Goal: Task Accomplishment & Management: Manage account settings

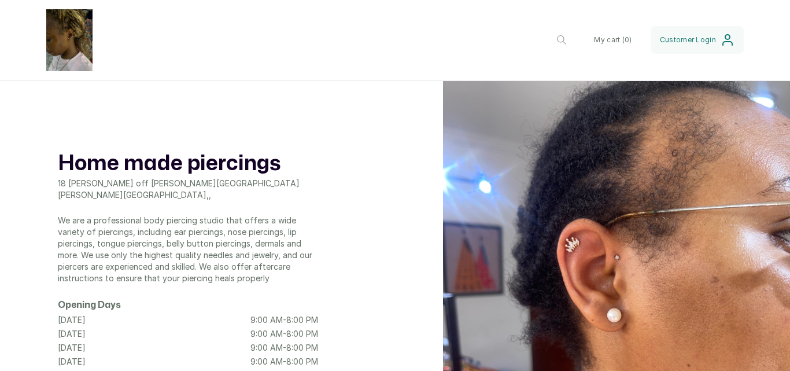
click at [345, 168] on div "Home made piercings 18 afolabi Aina off Allen avenue ikeja Lagos , , We are a p…" at bounding box center [395, 312] width 790 height 463
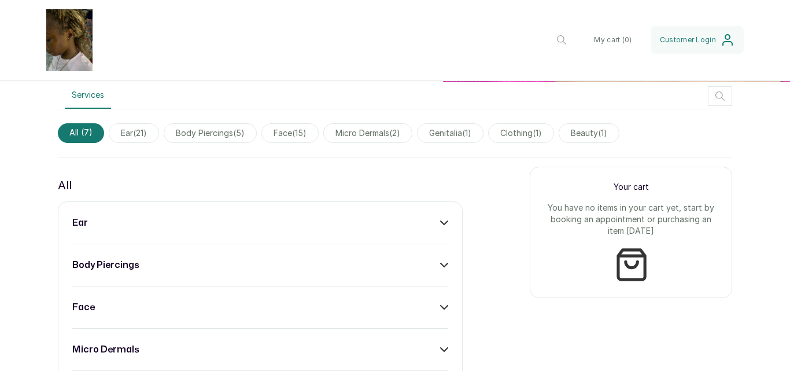
scroll to position [463, 0]
click at [227, 134] on span "body piercings ( 5 )" at bounding box center [210, 133] width 93 height 20
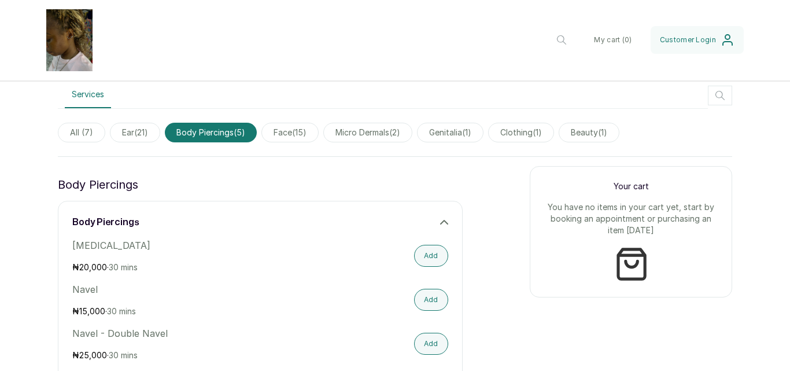
click at [297, 133] on span "face ( 15 )" at bounding box center [289, 133] width 57 height 20
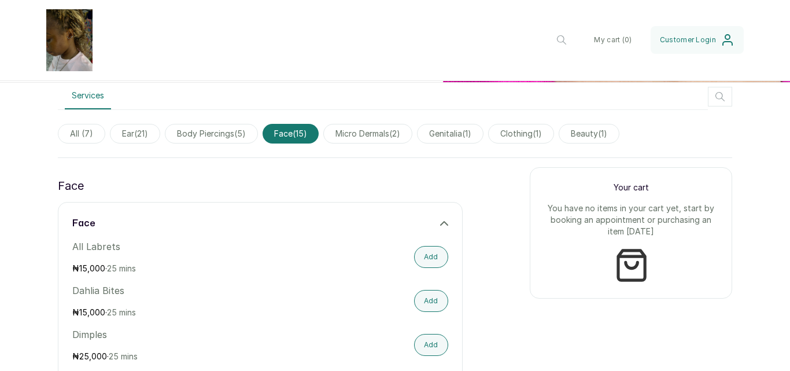
scroll to position [347, 0]
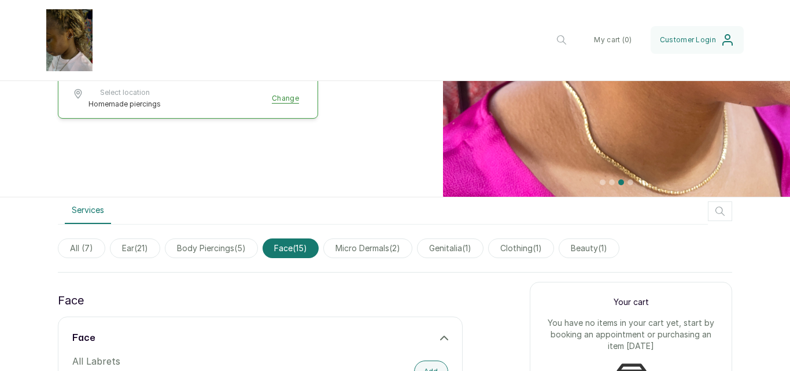
click at [385, 248] on span "micro dermals ( 2 )" at bounding box center [367, 248] width 89 height 20
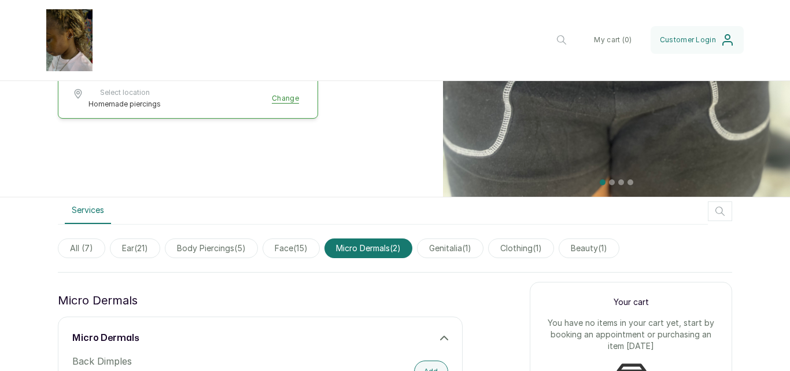
click at [468, 251] on span "genitalia ( 1 )" at bounding box center [450, 248] width 67 height 20
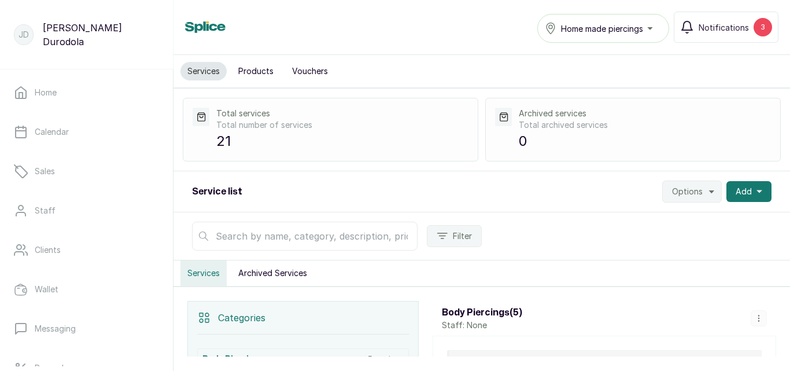
click at [224, 137] on p "21" at bounding box center [342, 141] width 252 height 21
click at [254, 70] on button "Products" at bounding box center [255, 71] width 49 height 19
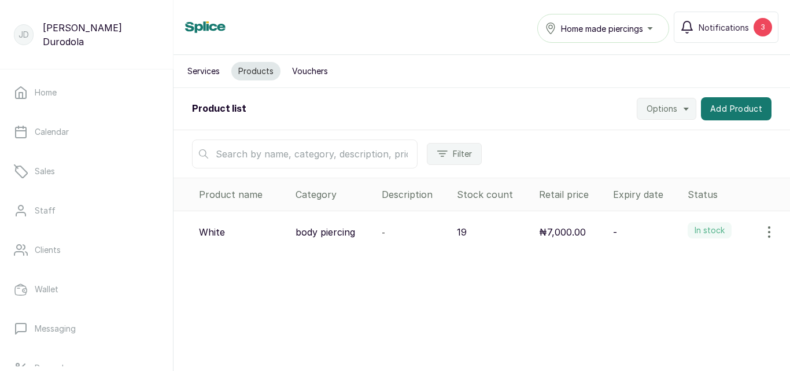
click at [300, 68] on button "Vouchers" at bounding box center [310, 71] width 50 height 19
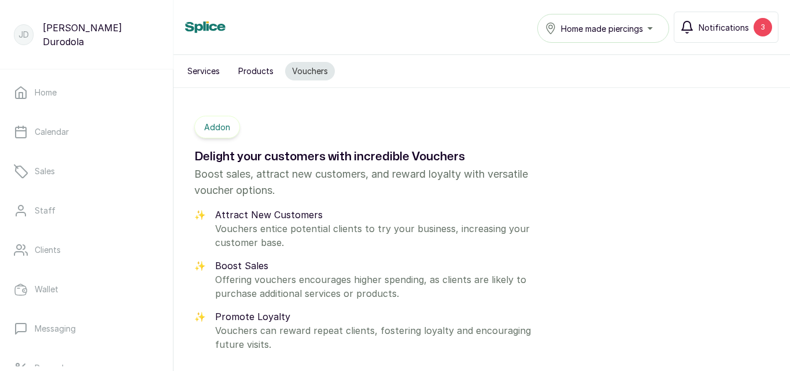
click at [747, 27] on span "Notifications" at bounding box center [724, 27] width 50 height 12
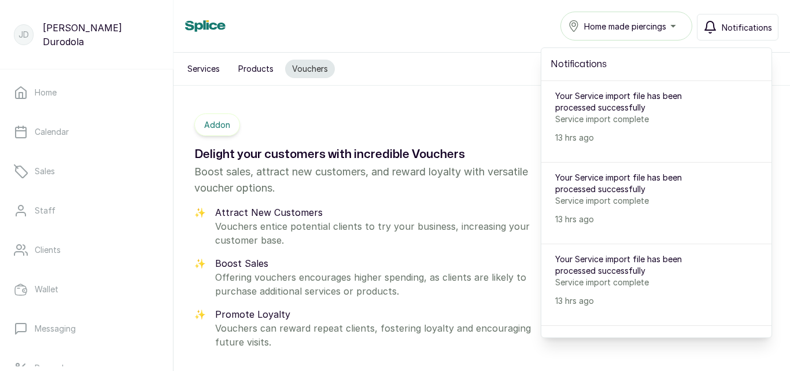
click at [202, 73] on button "Services" at bounding box center [203, 69] width 46 height 19
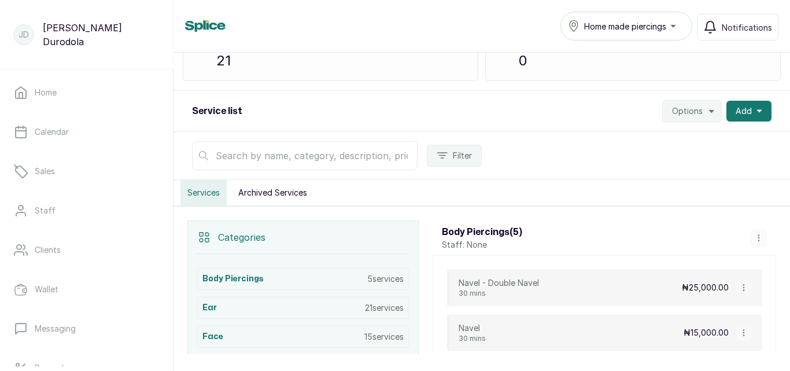
scroll to position [174, 0]
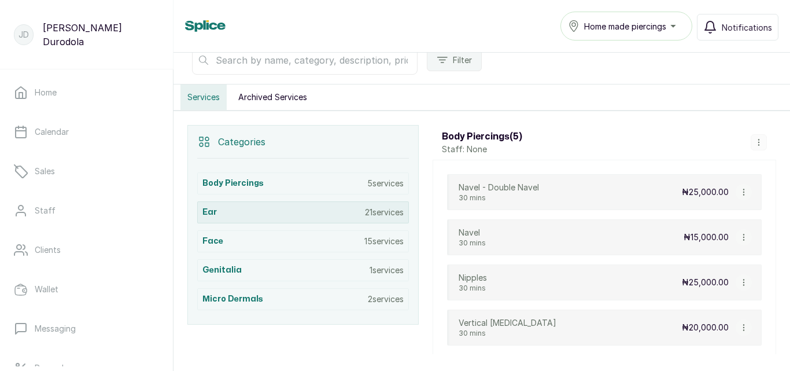
click at [377, 216] on p "21 services" at bounding box center [384, 213] width 39 height 12
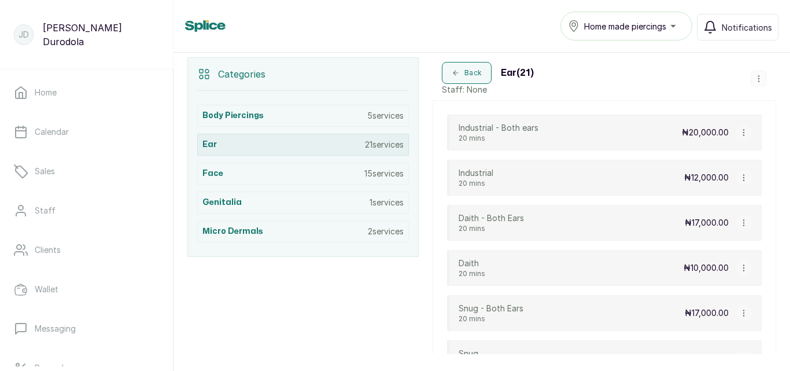
scroll to position [246, 0]
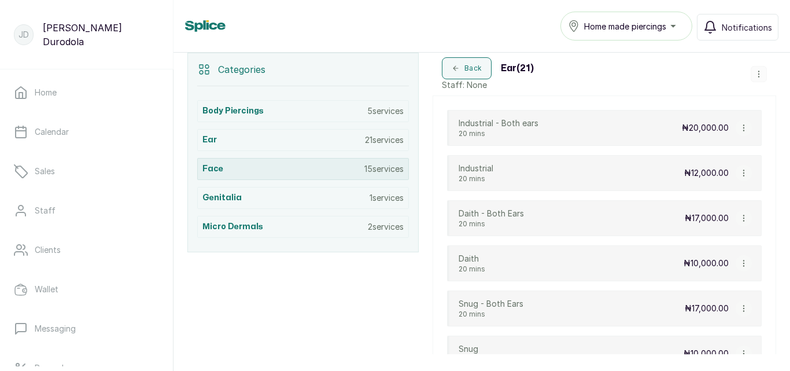
click at [374, 176] on div "Face 15 services" at bounding box center [303, 169] width 212 height 22
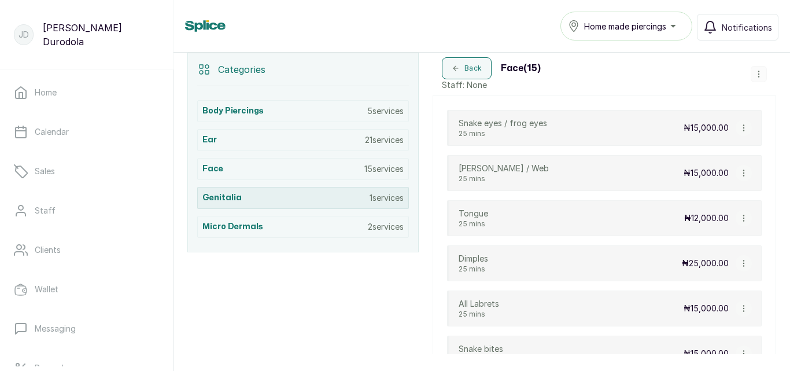
click at [378, 194] on p "1 services" at bounding box center [387, 198] width 34 height 12
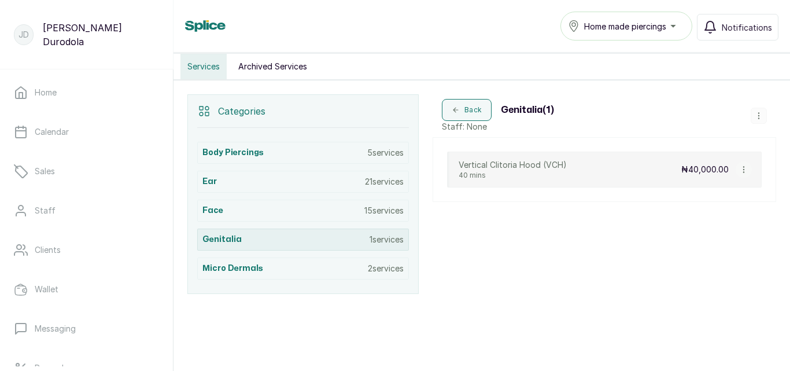
scroll to position [204, 0]
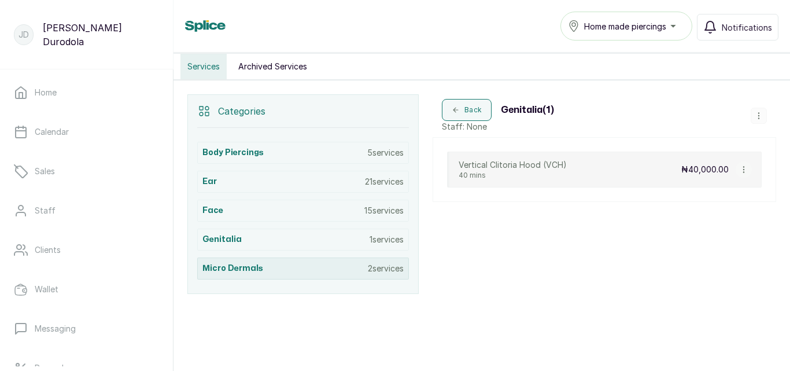
click at [375, 275] on div "Micro Dermals 2 services" at bounding box center [303, 268] width 212 height 22
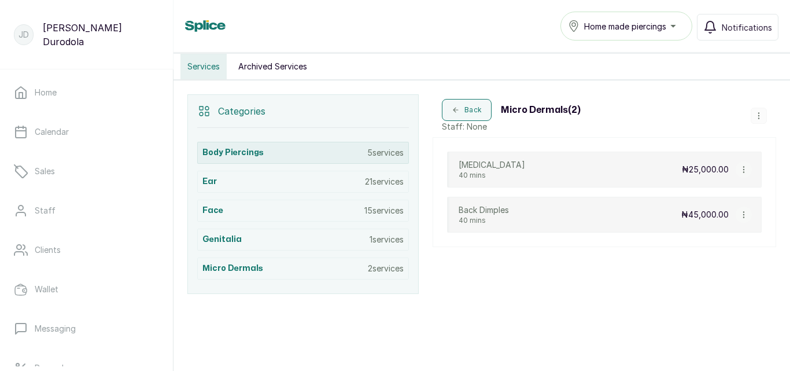
click at [338, 148] on div "Body Piercings 5 services" at bounding box center [303, 153] width 212 height 22
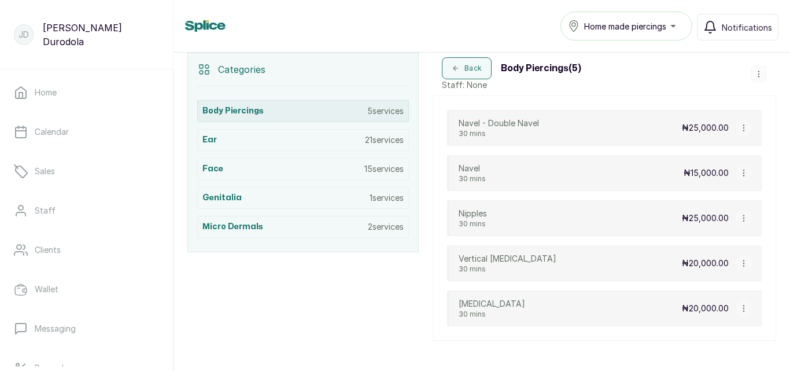
click at [337, 104] on div "Body Piercings 5 services" at bounding box center [303, 111] width 212 height 22
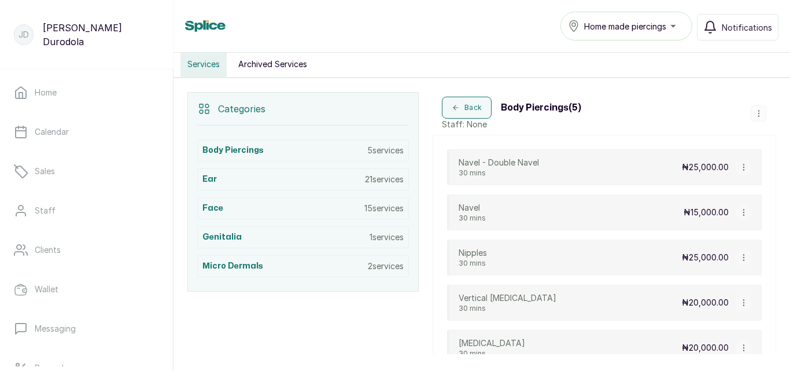
scroll to position [188, 0]
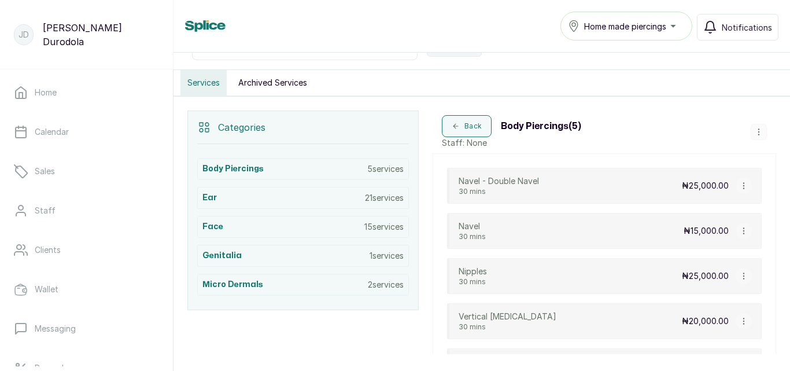
click at [249, 126] on p "Categories" at bounding box center [241, 127] width 47 height 14
click at [212, 128] on div "Categories" at bounding box center [303, 127] width 212 height 33
drag, startPoint x: 294, startPoint y: 80, endPoint x: 278, endPoint y: 82, distance: 16.9
click at [278, 82] on button "Archived Services" at bounding box center [272, 82] width 83 height 25
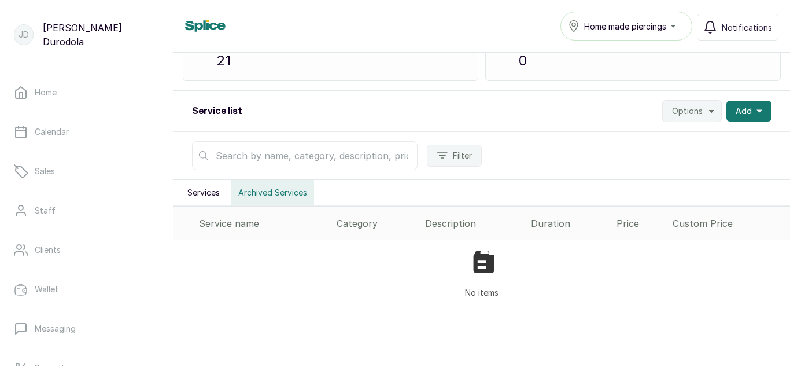
scroll to position [78, 0]
click at [278, 82] on div "Total services Total number of services 21 Archived services Total archived ser…" at bounding box center [482, 49] width 617 height 83
click at [356, 224] on div "Category" at bounding box center [376, 223] width 79 height 14
click at [439, 226] on div "Description" at bounding box center [473, 223] width 97 height 14
click at [546, 223] on div "Duration" at bounding box center [569, 223] width 76 height 14
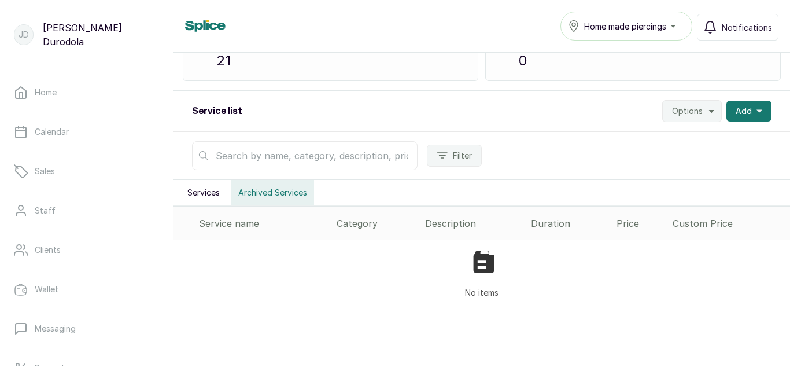
click at [620, 227] on div "Price" at bounding box center [640, 223] width 47 height 14
click at [694, 225] on div "Custom Price" at bounding box center [729, 223] width 113 height 14
click at [205, 193] on button "Services" at bounding box center [203, 192] width 46 height 25
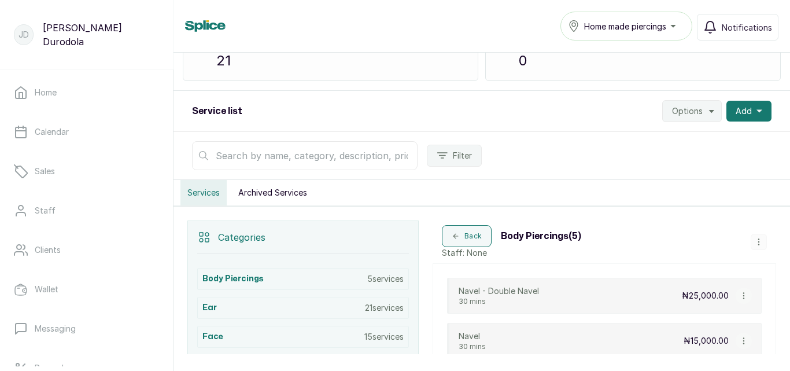
click at [240, 240] on p "Categories" at bounding box center [241, 237] width 47 height 14
click at [201, 241] on icon at bounding box center [204, 237] width 14 height 14
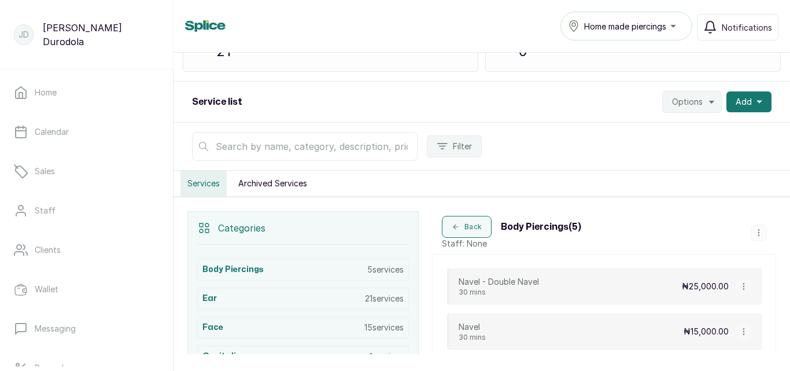
scroll to position [61, 0]
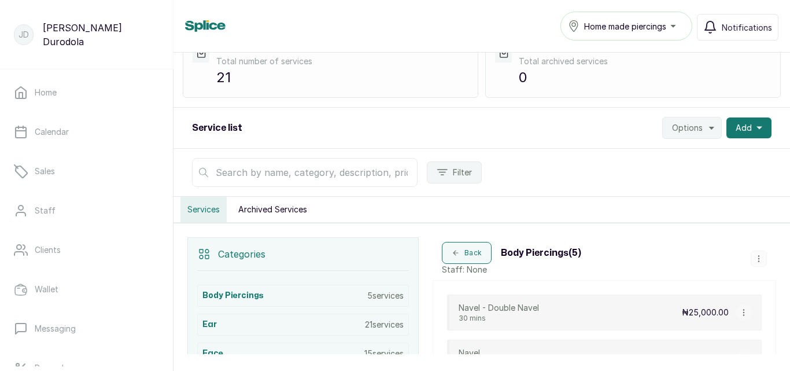
click at [288, 211] on button "Archived Services" at bounding box center [272, 209] width 83 height 25
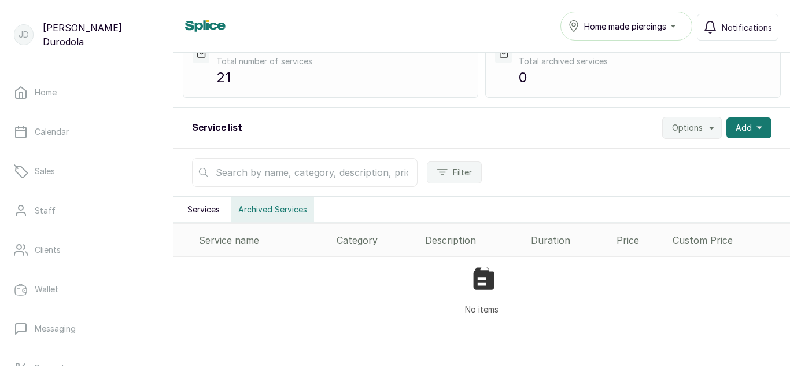
click at [216, 208] on button "Services" at bounding box center [203, 209] width 46 height 25
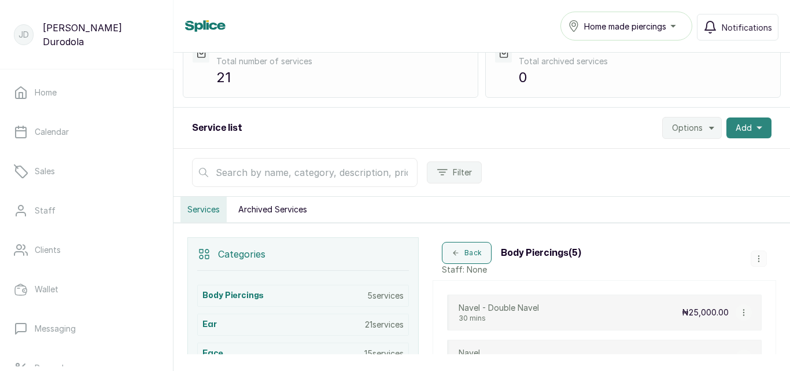
click at [740, 130] on span "Add" at bounding box center [744, 128] width 16 height 12
click at [712, 123] on icon "button" at bounding box center [712, 127] width 9 height 9
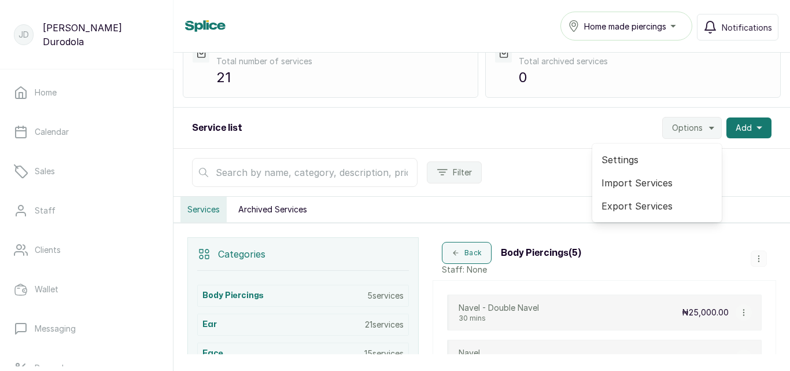
click at [622, 163] on span "Settings" at bounding box center [657, 160] width 111 height 14
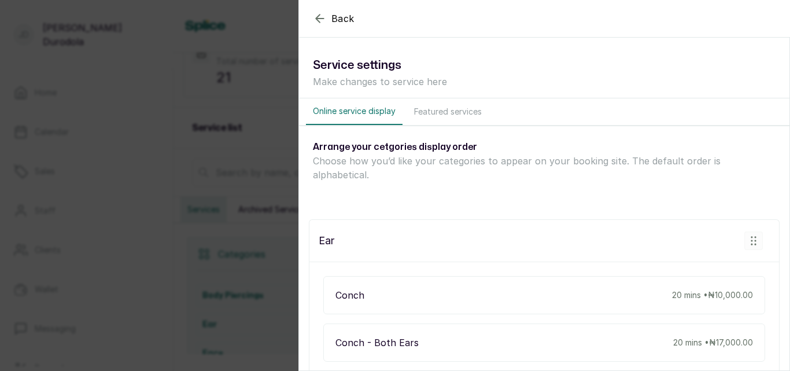
click at [452, 108] on button "Featured services" at bounding box center [448, 111] width 82 height 27
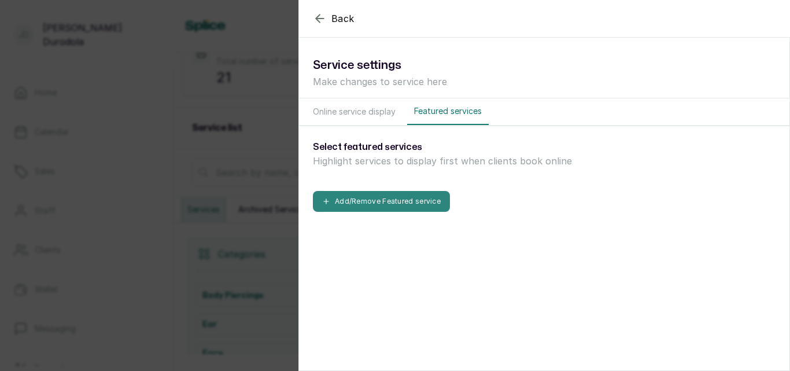
click at [378, 202] on button "Add/Remove Featured service" at bounding box center [381, 201] width 137 height 21
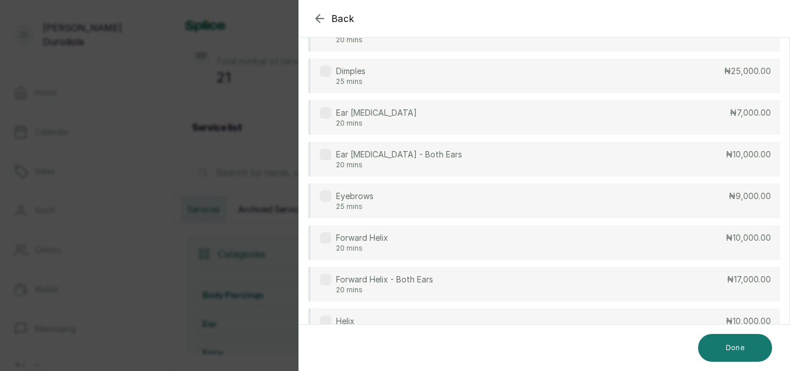
scroll to position [347, 0]
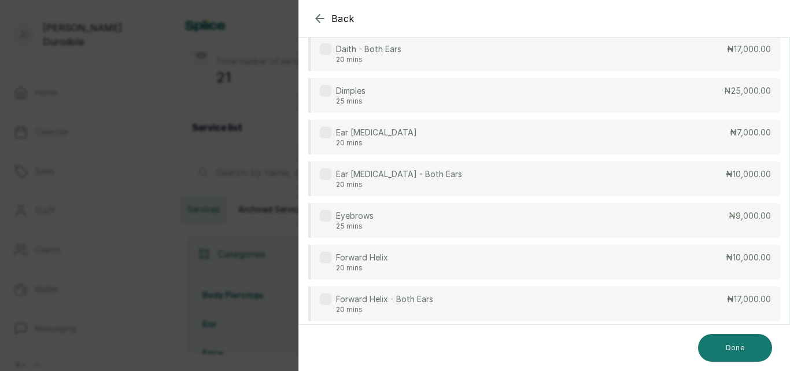
click at [329, 134] on label at bounding box center [326, 133] width 12 height 12
click at [327, 175] on label at bounding box center [326, 174] width 12 height 12
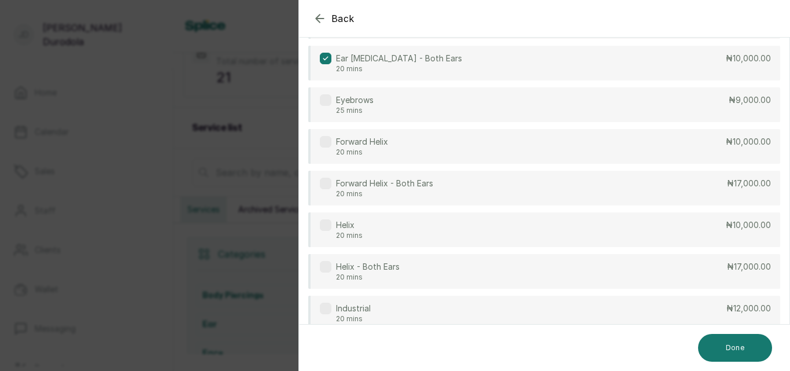
scroll to position [521, 0]
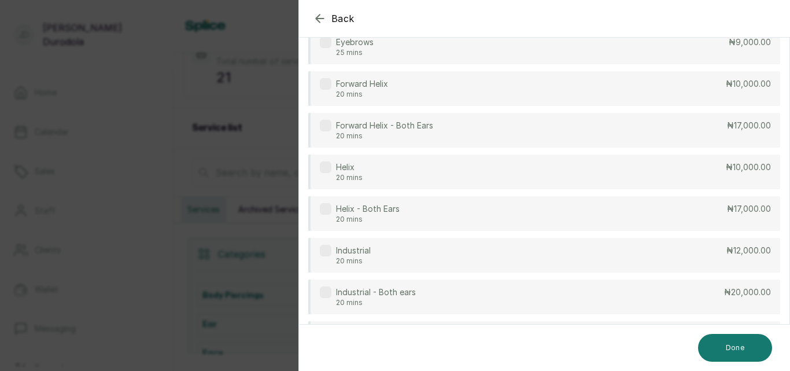
click at [329, 168] on label at bounding box center [326, 167] width 12 height 12
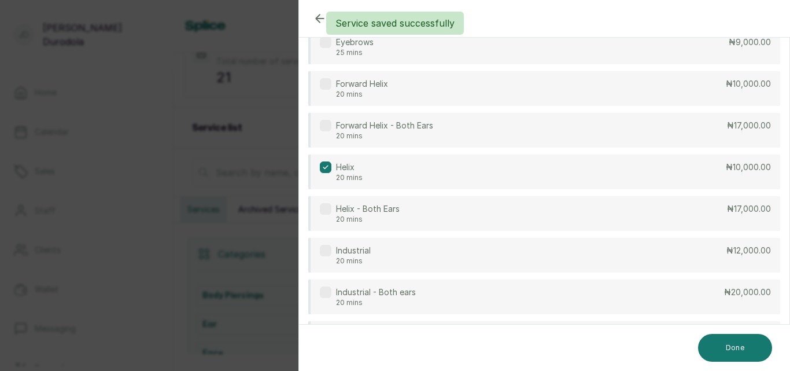
click at [325, 208] on label at bounding box center [326, 209] width 12 height 12
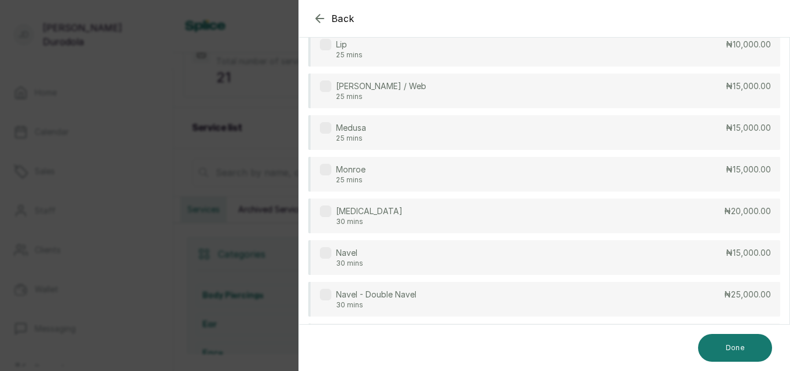
scroll to position [868, 0]
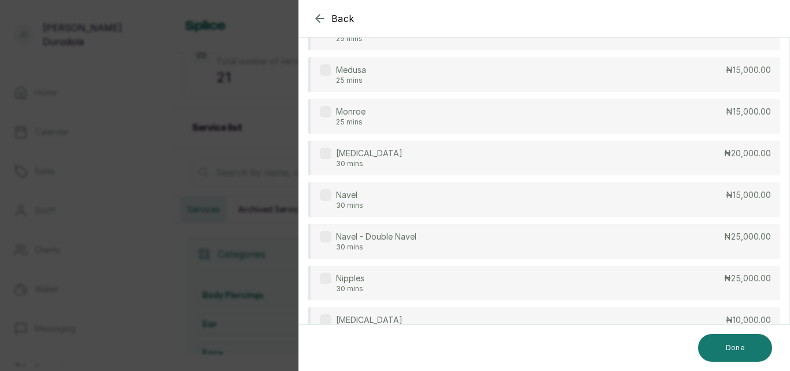
click at [331, 197] on label at bounding box center [326, 195] width 12 height 12
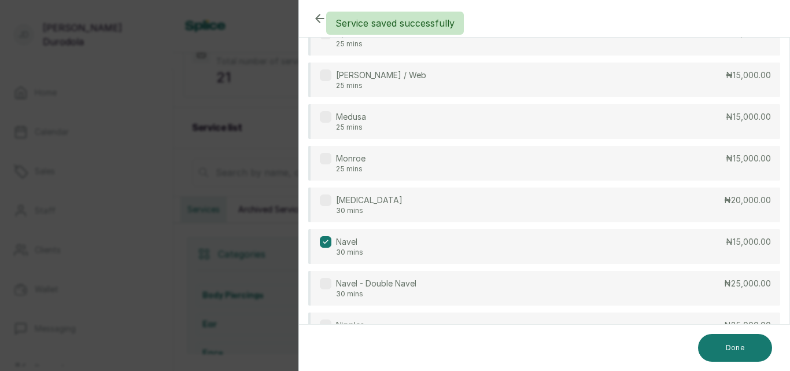
scroll to position [810, 0]
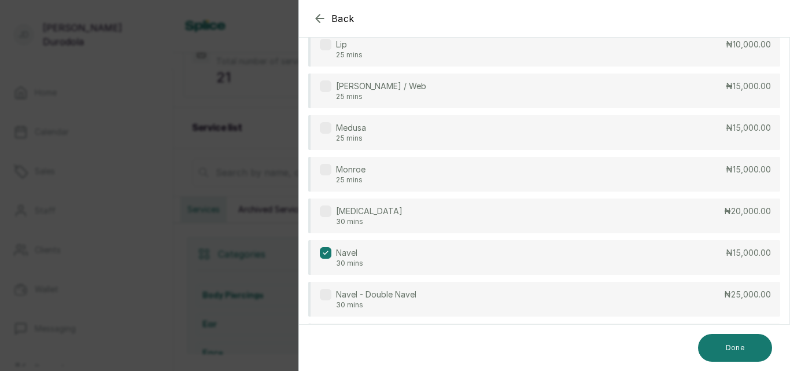
click at [327, 250] on icon at bounding box center [326, 253] width 6 height 6
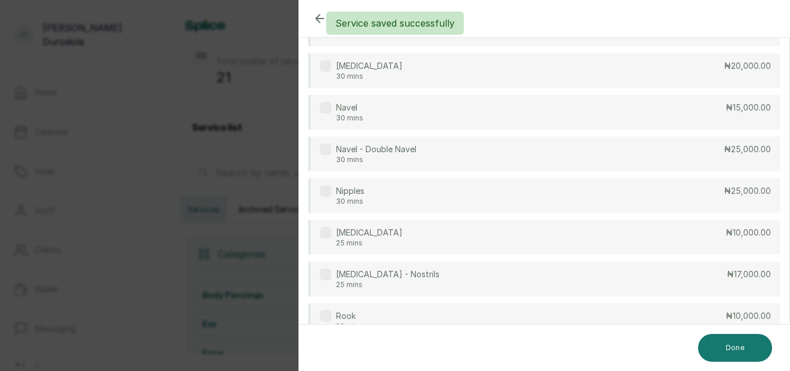
scroll to position [983, 0]
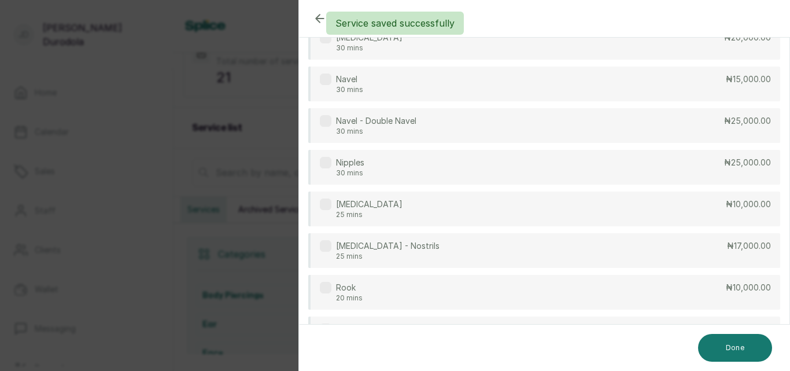
click at [329, 205] on label at bounding box center [326, 204] width 12 height 12
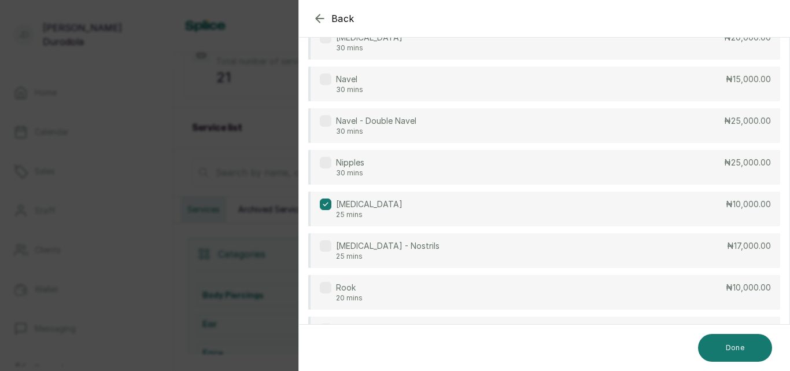
click at [327, 82] on label at bounding box center [326, 79] width 12 height 12
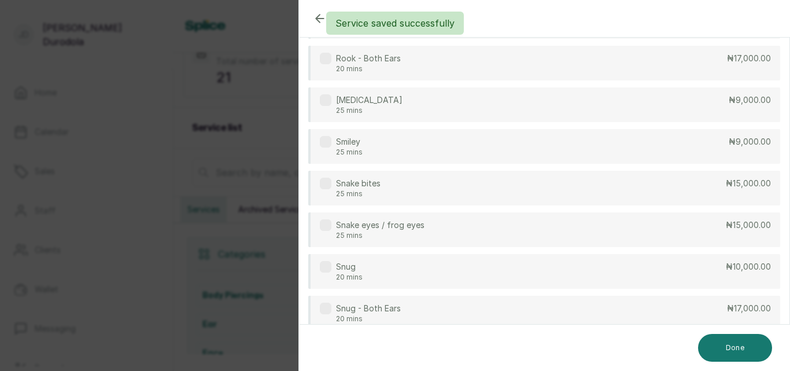
scroll to position [1273, 0]
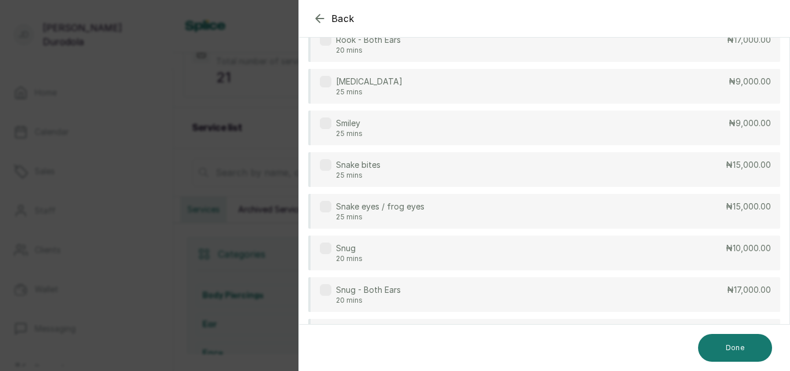
click at [330, 80] on label at bounding box center [326, 82] width 12 height 12
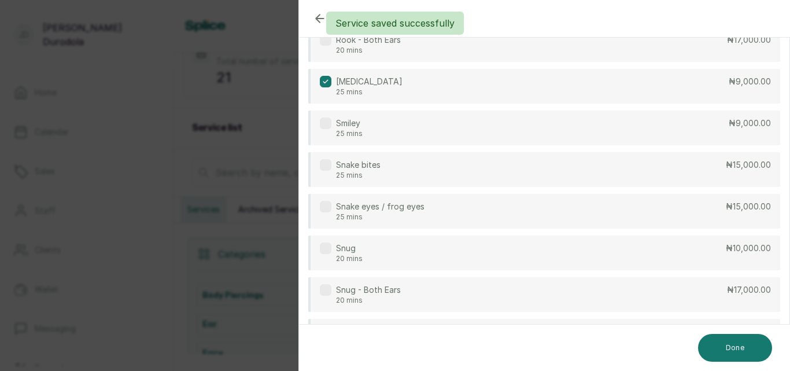
click at [329, 123] on label at bounding box center [326, 123] width 12 height 12
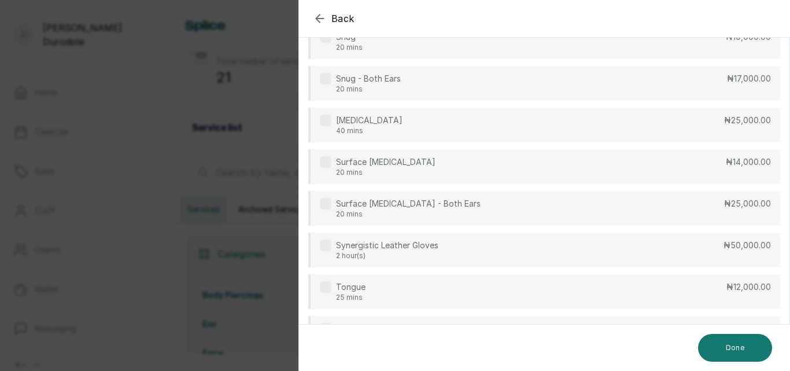
scroll to position [1504, 0]
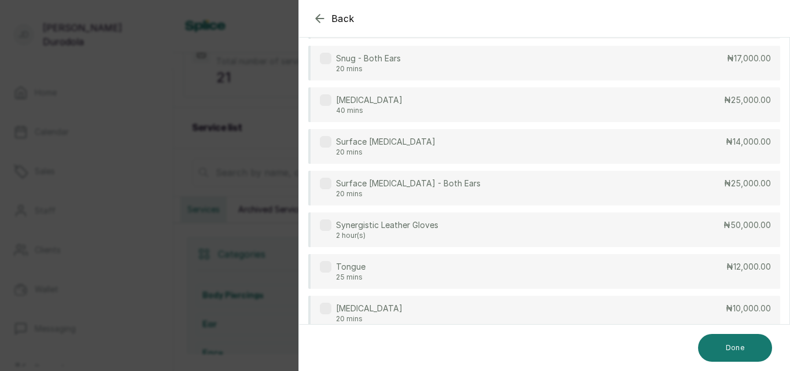
click at [325, 145] on label at bounding box center [326, 142] width 12 height 12
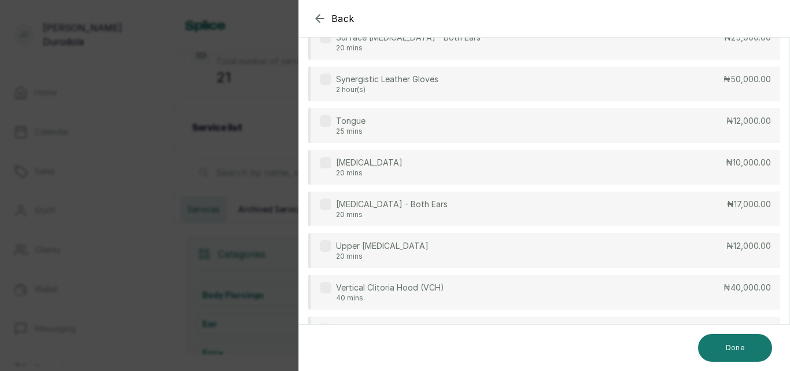
scroll to position [1678, 0]
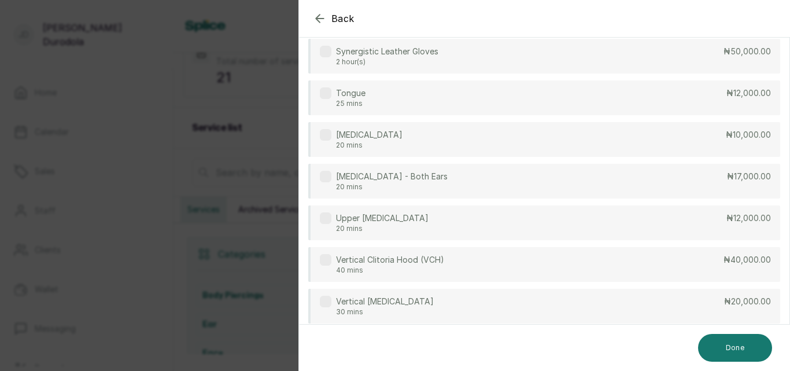
click at [327, 135] on label at bounding box center [326, 135] width 12 height 12
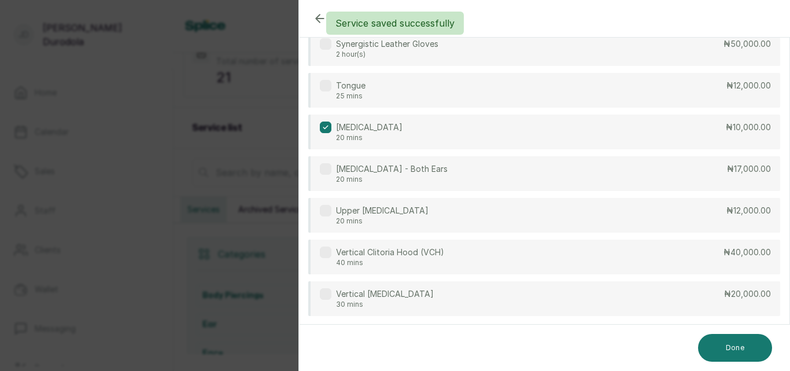
scroll to position [1686, 0]
click at [743, 355] on button "Done" at bounding box center [735, 348] width 74 height 28
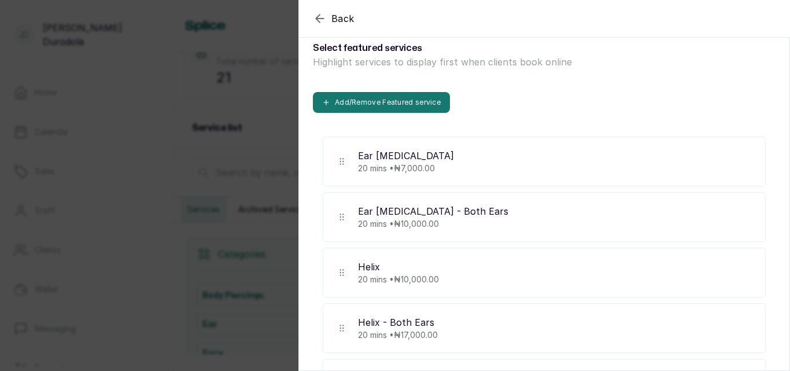
scroll to position [116, 0]
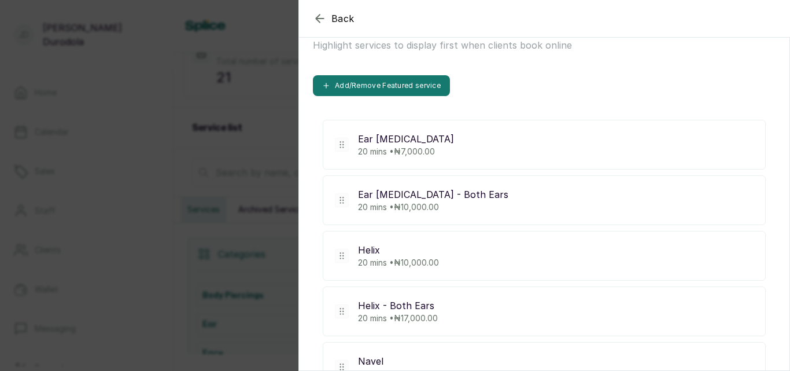
click at [241, 108] on div "Back Settings Service settings Make changes to service here Online service disp…" at bounding box center [395, 185] width 790 height 371
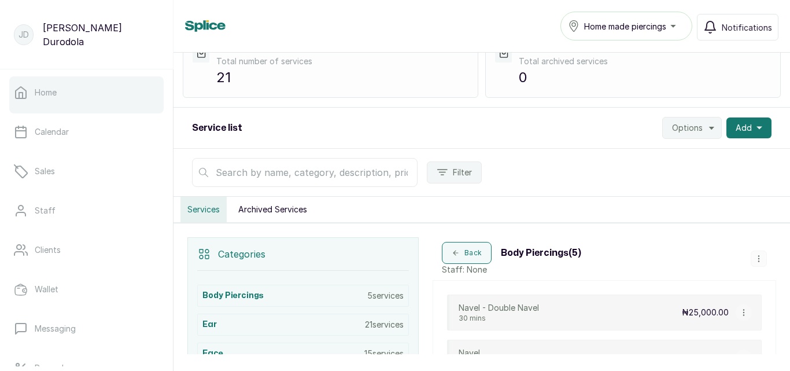
click at [98, 92] on link "Home" at bounding box center [86, 92] width 154 height 32
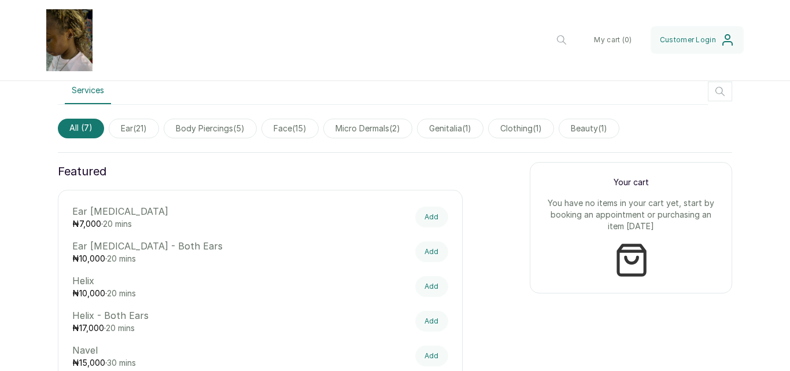
scroll to position [347, 0]
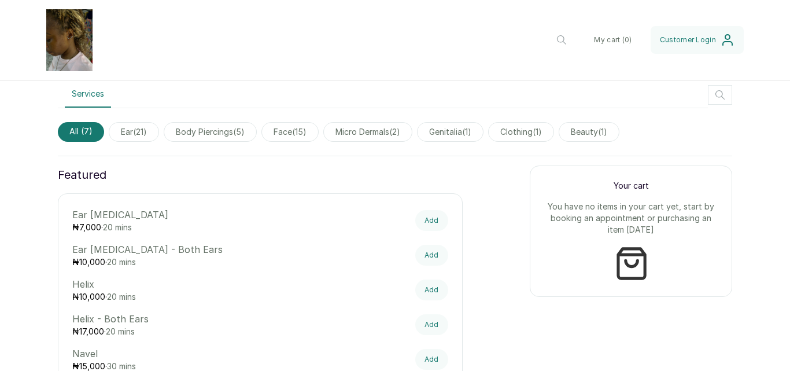
click at [521, 142] on span "clothing ( 1 )" at bounding box center [521, 132] width 66 height 20
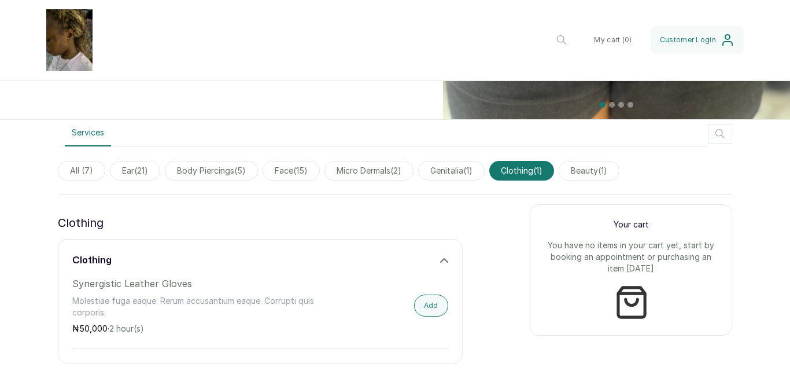
scroll to position [463, 0]
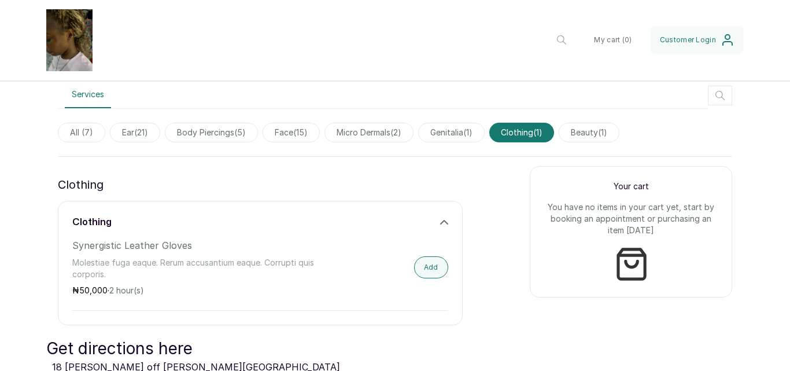
click at [618, 131] on span "beauty ( 1 )" at bounding box center [589, 133] width 61 height 20
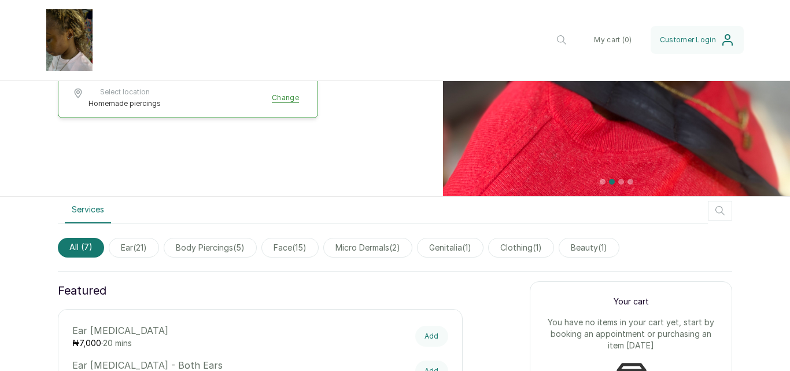
scroll to position [347, 0]
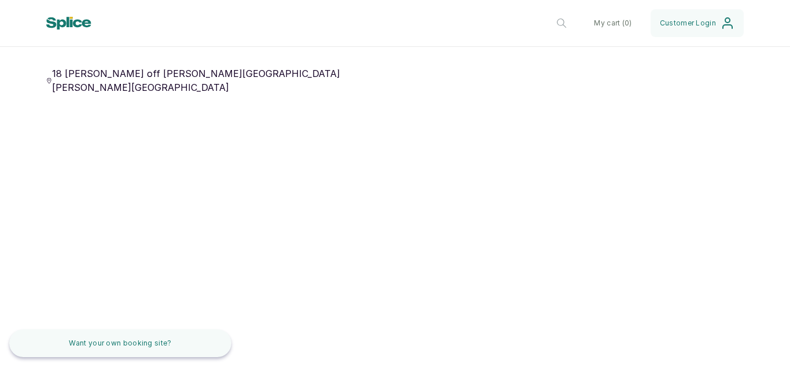
scroll to position [1311, 0]
